Goal: Find specific page/section: Find specific page/section

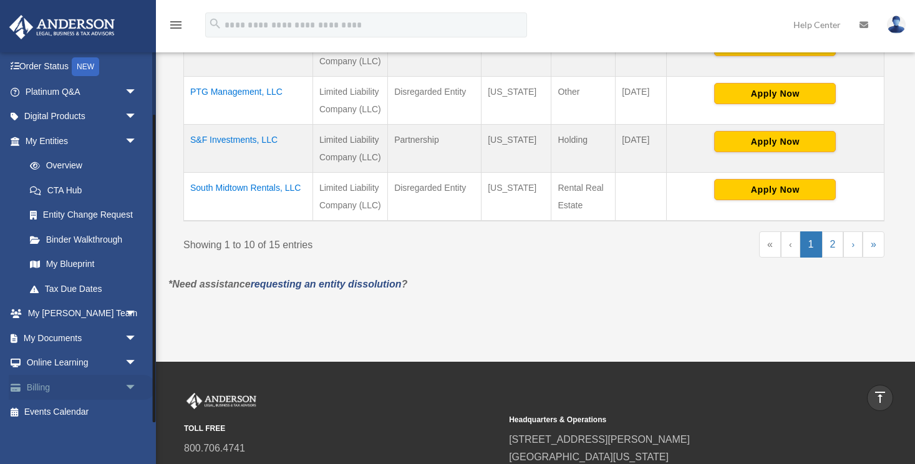
scroll to position [74, 0]
click at [62, 336] on link "My Documents arrow_drop_down" at bounding box center [82, 338] width 147 height 25
click at [130, 334] on span "arrow_drop_down" at bounding box center [137, 339] width 25 height 26
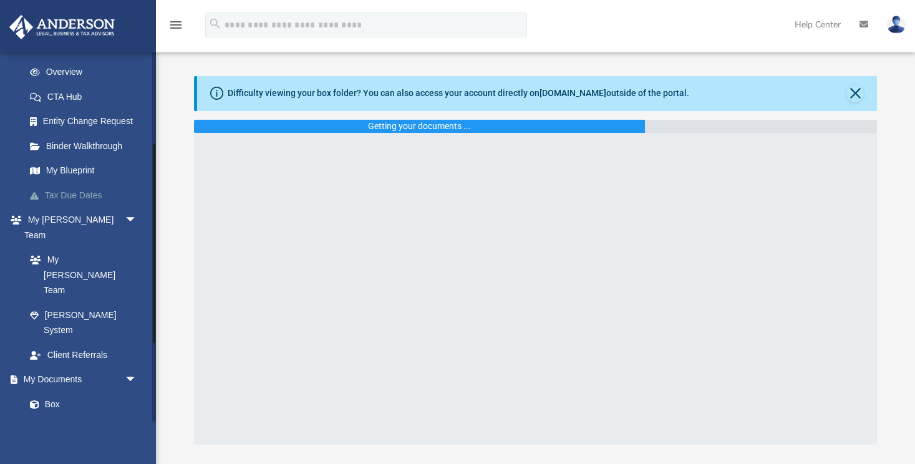
scroll to position [173, 0]
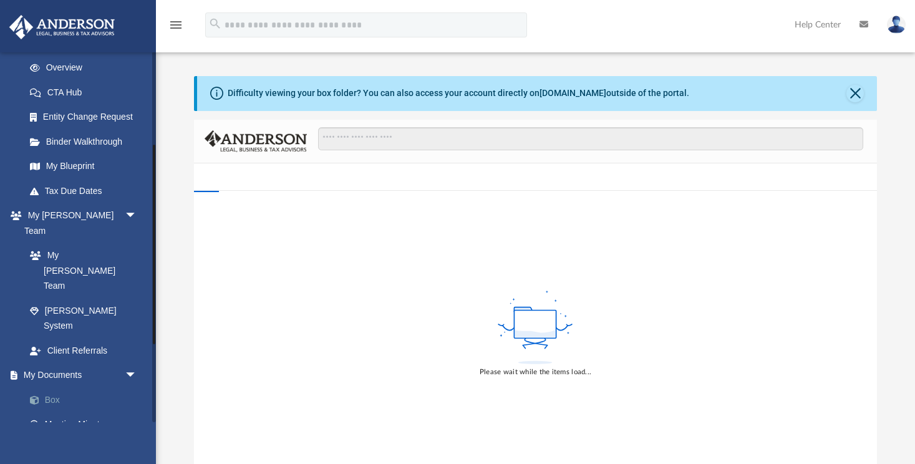
click at [55, 387] on link "Box" at bounding box center [86, 399] width 138 height 25
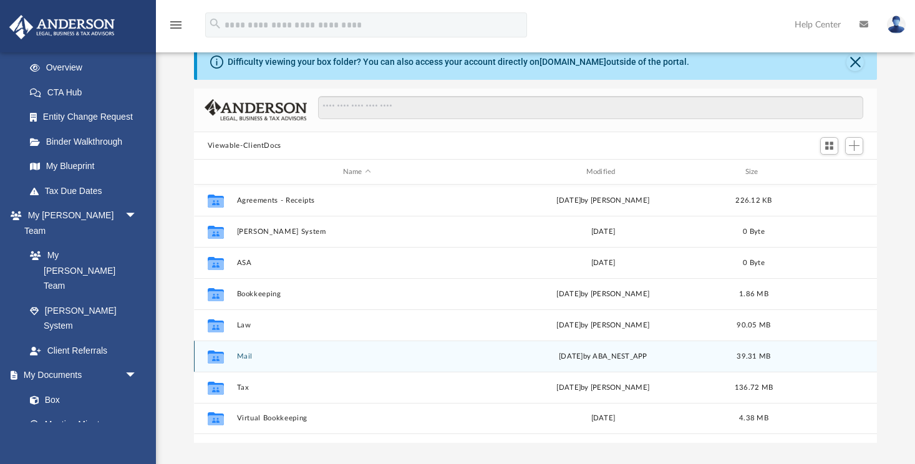
scroll to position [37, 0]
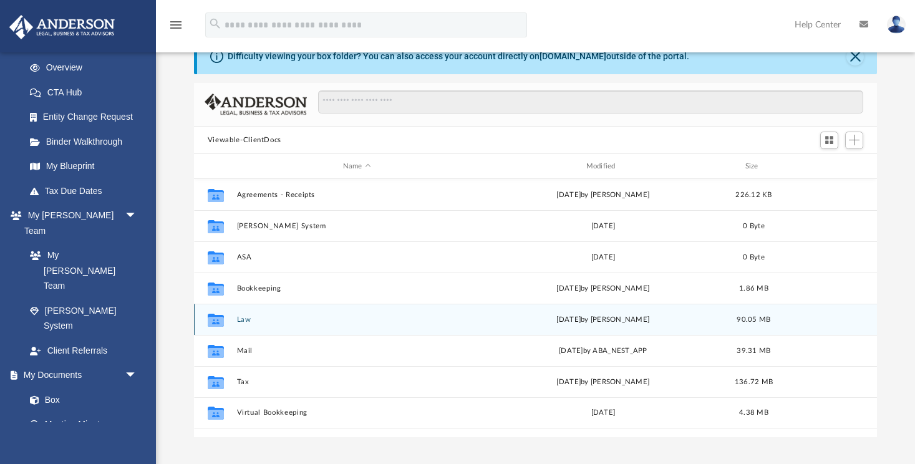
click at [252, 319] on button "Law" at bounding box center [356, 320] width 241 height 8
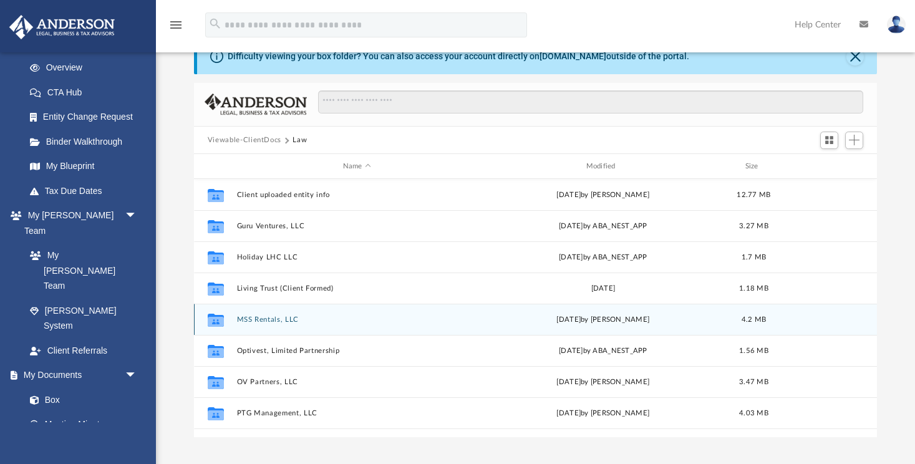
click at [252, 319] on button "MSS Rentals, LLC" at bounding box center [356, 320] width 241 height 8
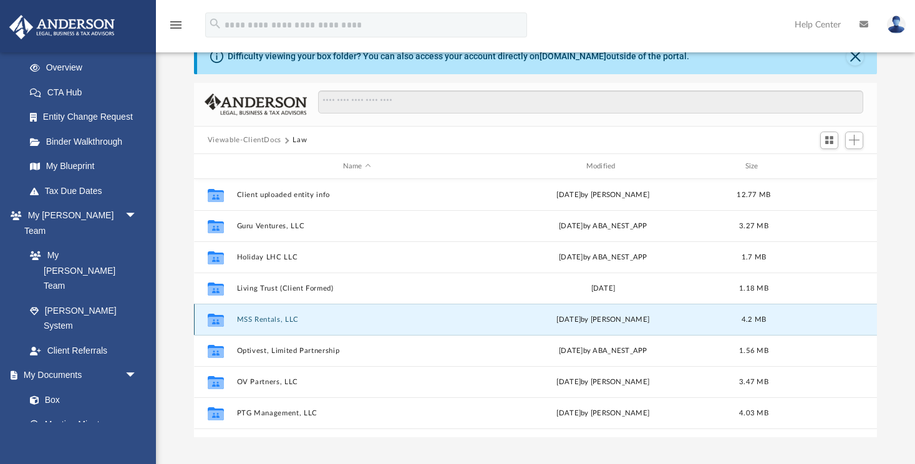
click at [252, 319] on button "MSS Rentals, LLC" at bounding box center [356, 320] width 241 height 8
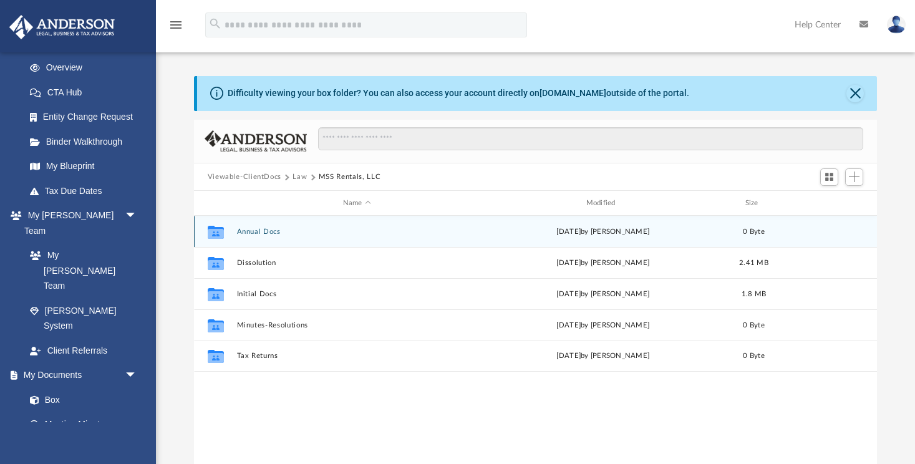
scroll to position [0, 0]
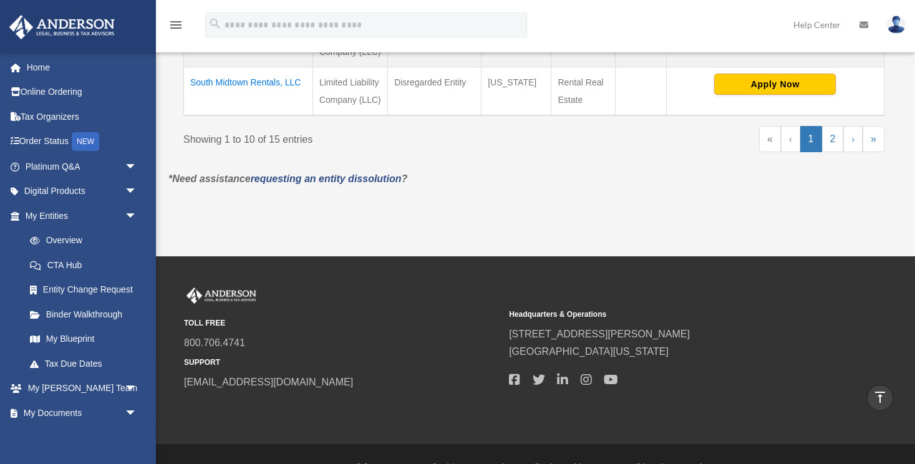
scroll to position [841, 0]
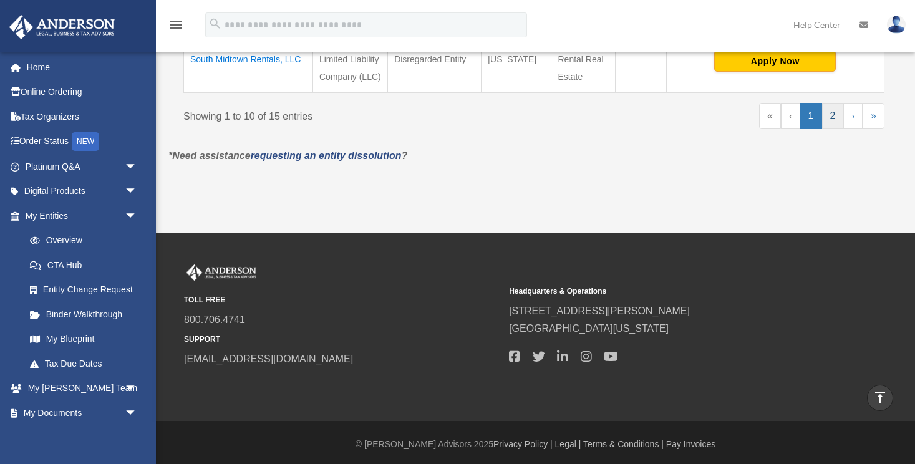
click at [831, 114] on link "2" at bounding box center [833, 116] width 22 height 26
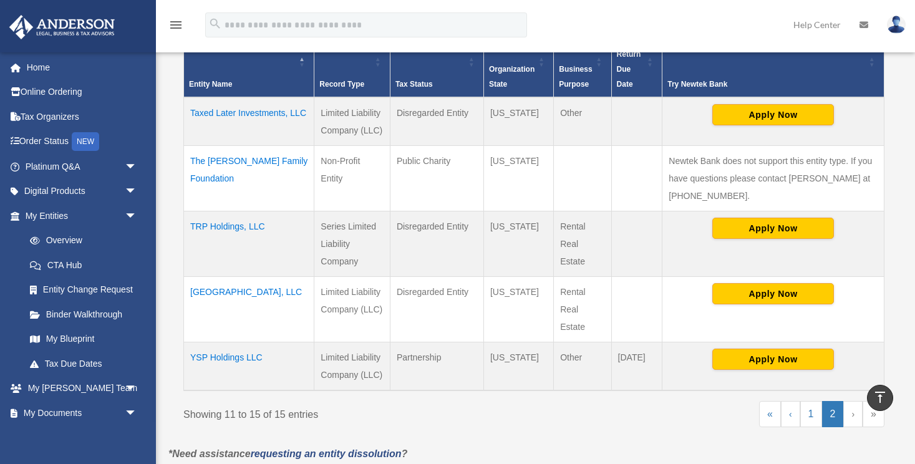
scroll to position [286, 0]
click at [231, 223] on td "TRP Holdings, LLC" at bounding box center [249, 243] width 130 height 65
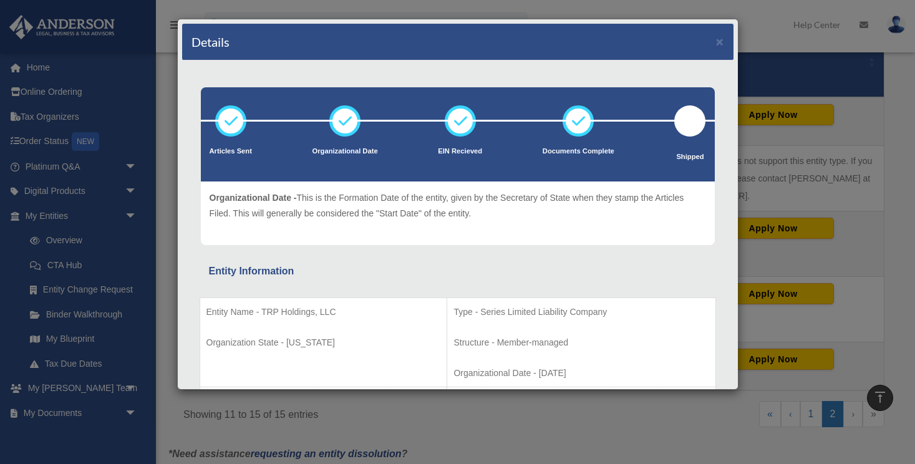
scroll to position [0, 0]
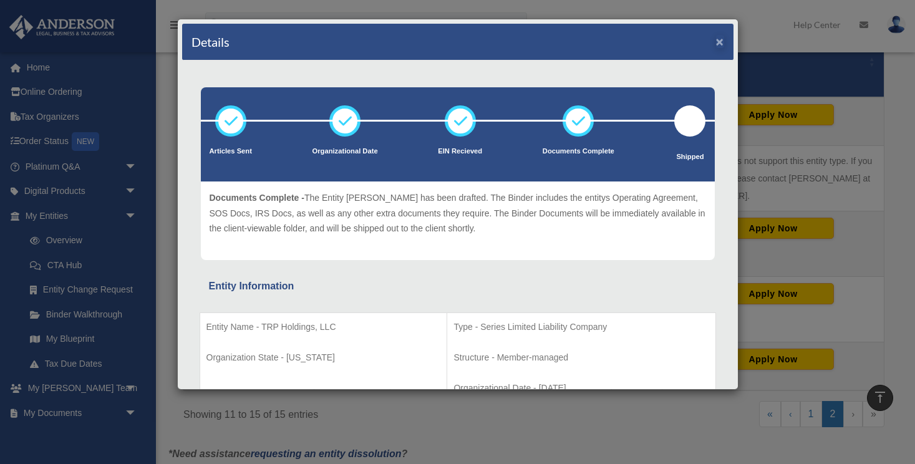
click at [716, 38] on button "×" at bounding box center [720, 41] width 8 height 13
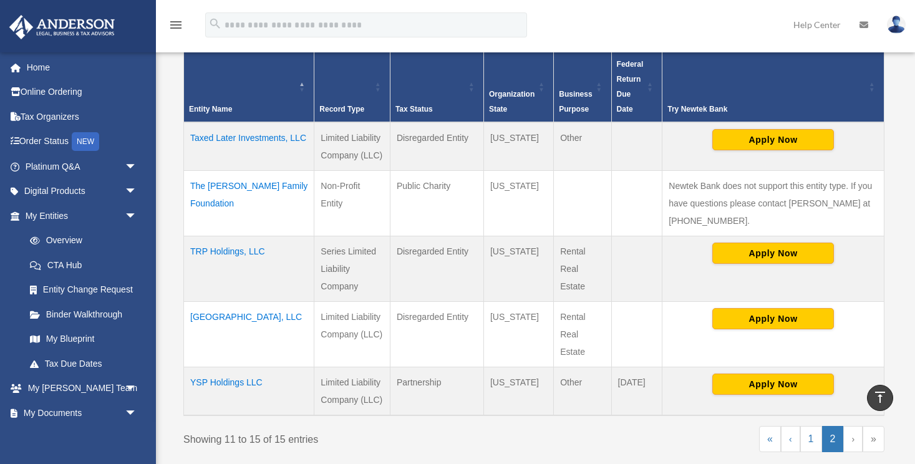
scroll to position [259, 0]
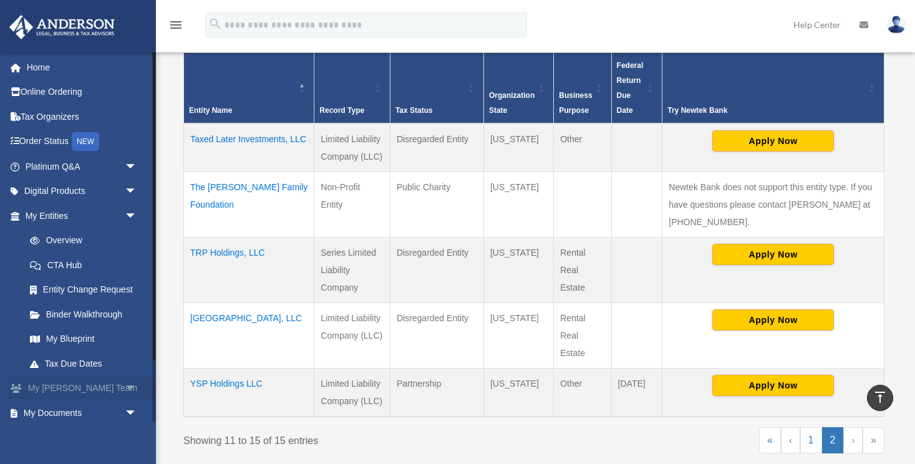
click at [134, 382] on span "arrow_drop_down" at bounding box center [137, 389] width 25 height 26
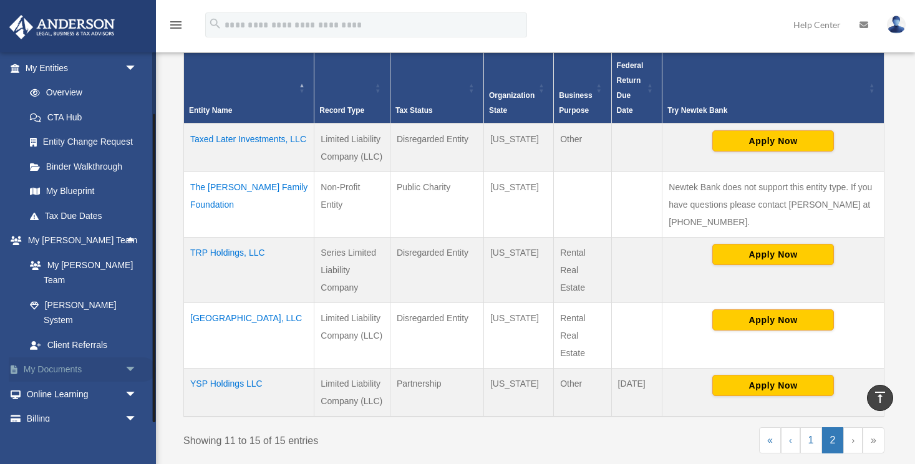
scroll to position [147, 0]
click at [132, 358] on span "arrow_drop_down" at bounding box center [137, 371] width 25 height 26
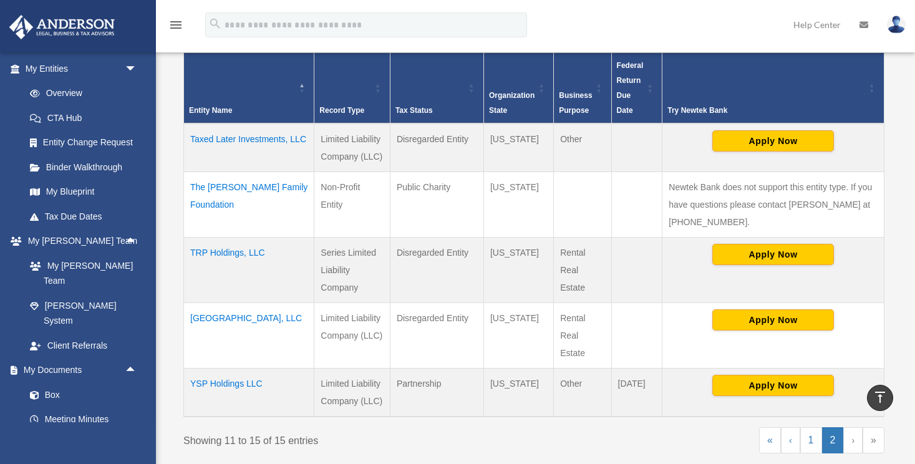
click at [238, 250] on td "TRP Holdings, LLC" at bounding box center [249, 269] width 130 height 65
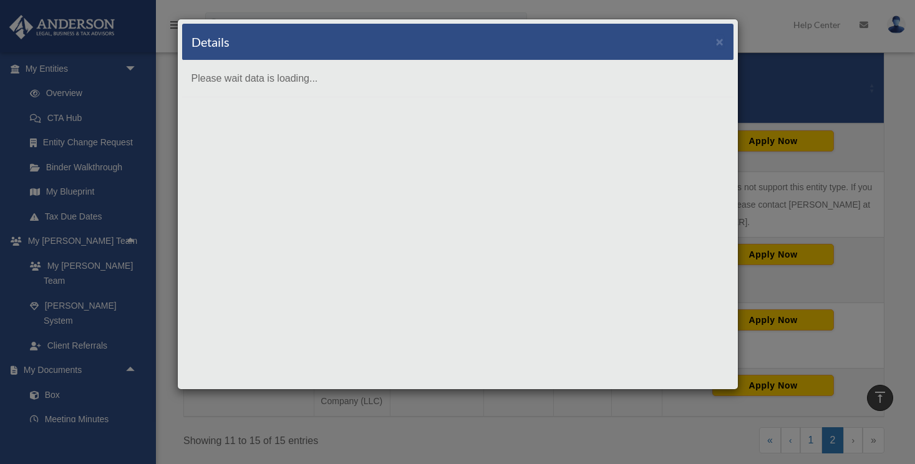
click at [238, 250] on body "X Get a chance to win 6 months of Platinum for free just by filling out this su…" at bounding box center [457, 266] width 915 height 1051
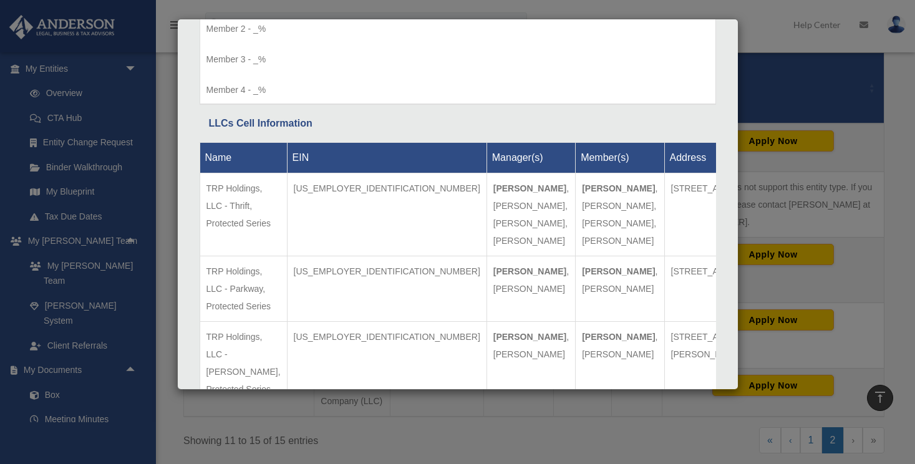
scroll to position [1243, 0]
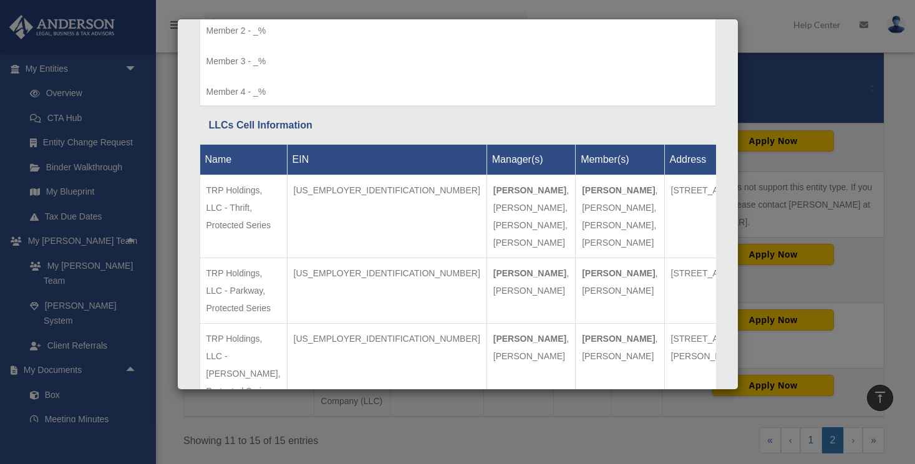
drag, startPoint x: 201, startPoint y: 236, endPoint x: 703, endPoint y: 279, distance: 503.4
click at [703, 279] on tr "TRP Holdings, LLC - Parkway, Protected Series 39-3673103 Michael W. Shotts , Ta…" at bounding box center [482, 290] width 564 height 65
copy tr "TRP Holdings, LLC - Parkway, Protected Series 39-3673103 Michael W. Shotts , Ta…"
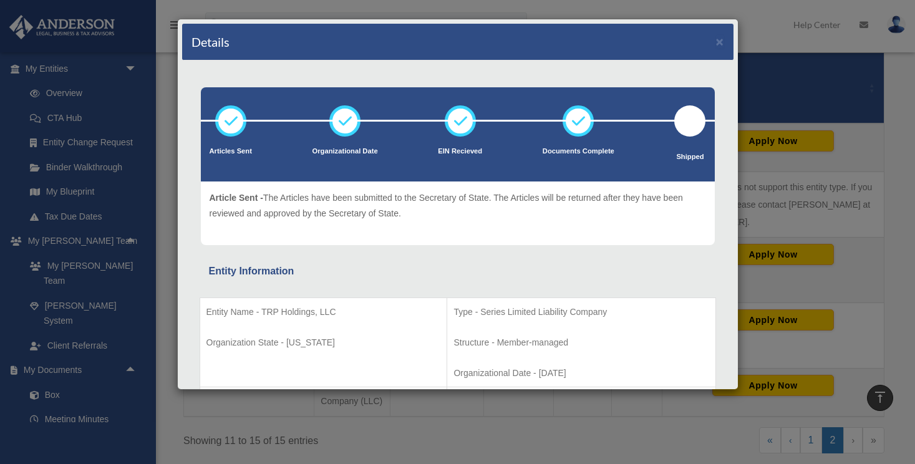
scroll to position [0, 0]
click at [723, 44] on button "×" at bounding box center [720, 41] width 8 height 13
